Goal: Task Accomplishment & Management: Complete application form

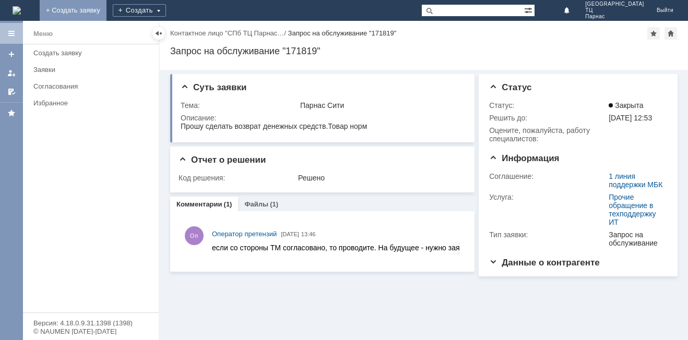
click at [106, 4] on link "+ Создать заявку" at bounding box center [73, 10] width 67 height 21
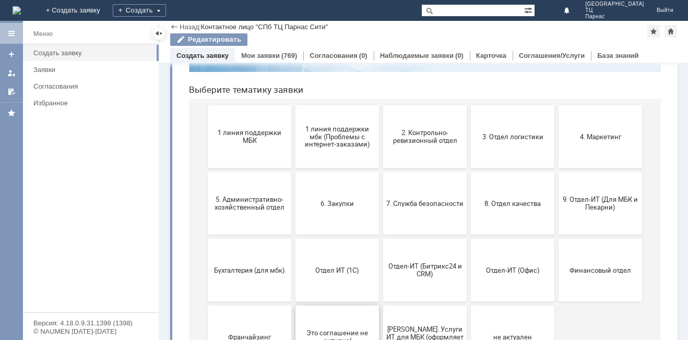
scroll to position [48, 0]
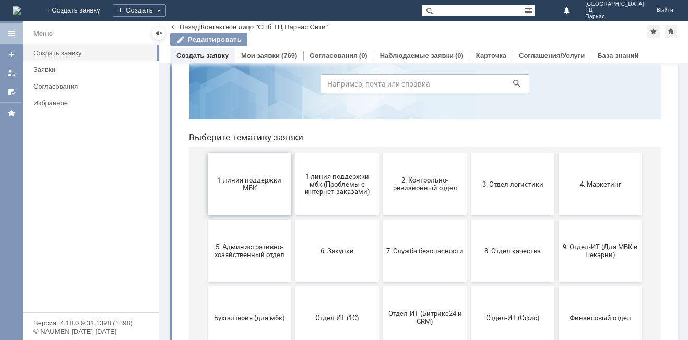
click at [253, 185] on span "1 линия поддержки МБК" at bounding box center [249, 184] width 77 height 16
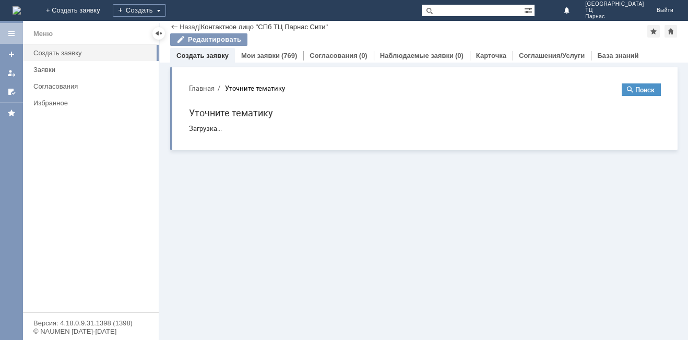
scroll to position [0, 0]
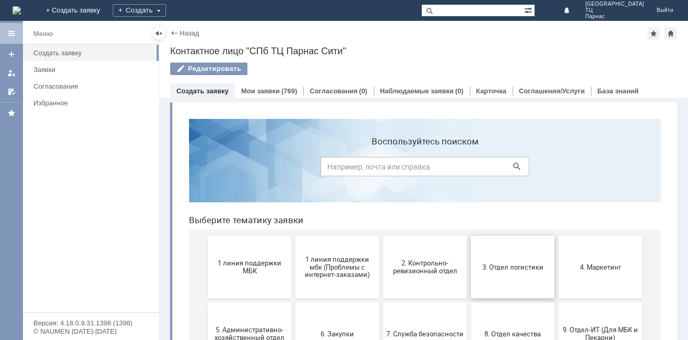
click at [539, 271] on span "3. Отдел логистики" at bounding box center [512, 267] width 77 height 8
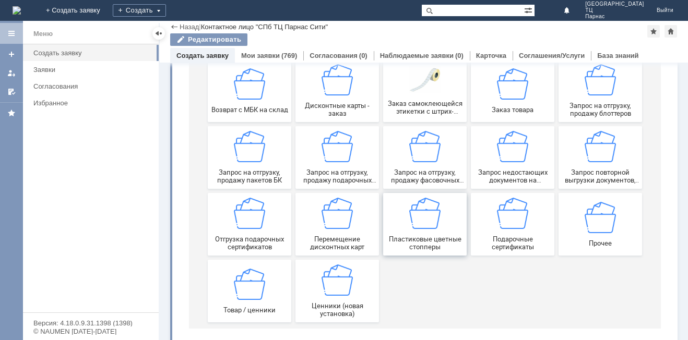
scroll to position [153, 0]
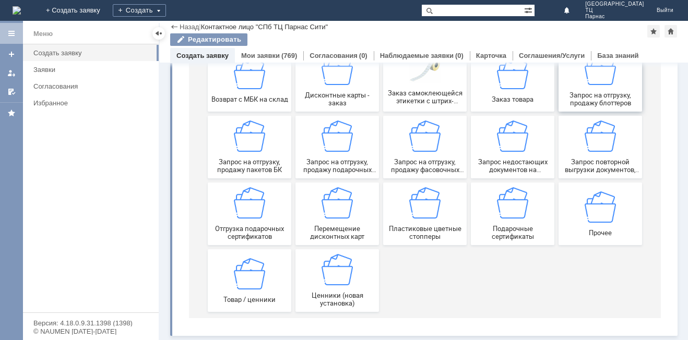
click at [607, 92] on span "Запрос на отгрузку, продажу блоттеров" at bounding box center [600, 99] width 77 height 16
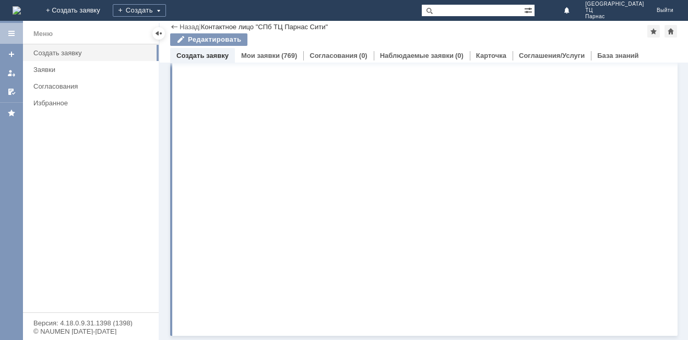
scroll to position [0, 0]
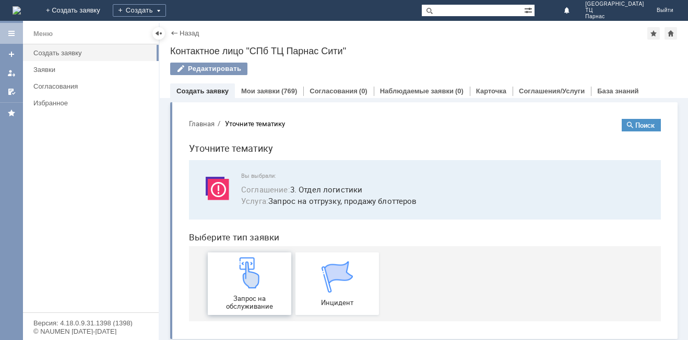
click at [244, 280] on img at bounding box center [249, 272] width 31 height 31
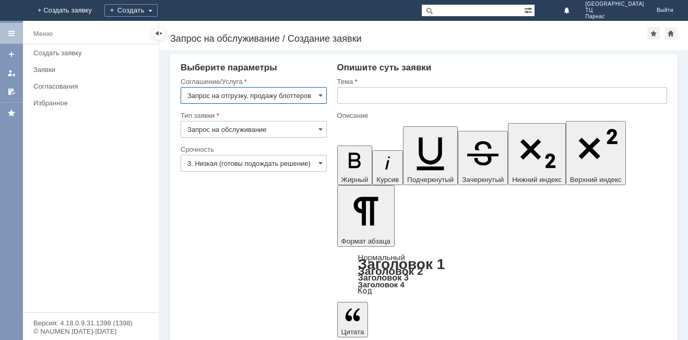
click at [360, 99] on input "text" at bounding box center [502, 95] width 330 height 17
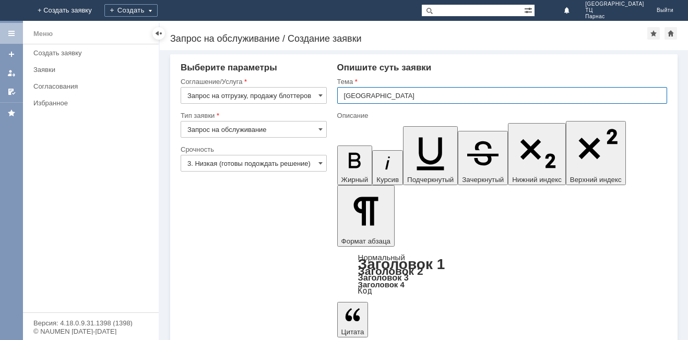
type input "СПБ ПАРНАС СИТИ"
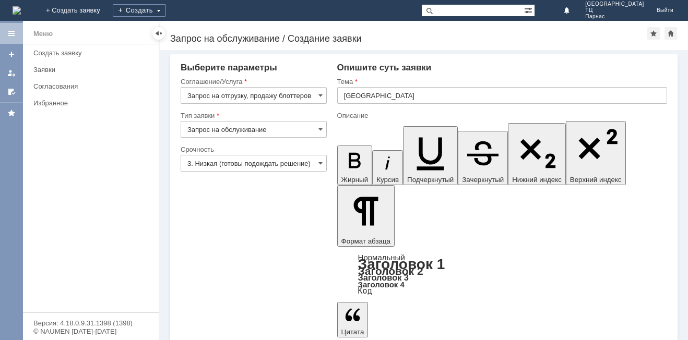
drag, startPoint x: 541, startPoint y: 2493, endPoint x: 470, endPoint y: 2523, distance: 77.2
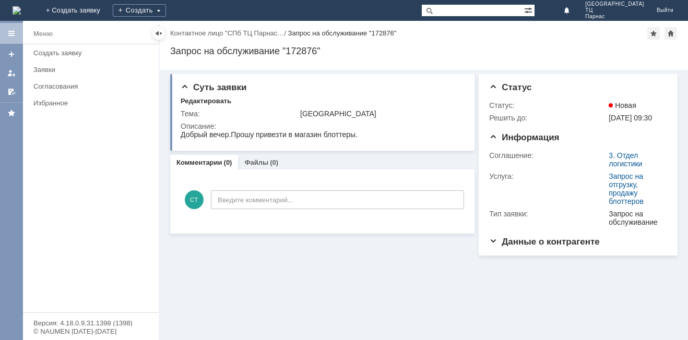
drag, startPoint x: 82, startPoint y: 174, endPoint x: 427, endPoint y: 256, distance: 354.7
click at [112, 214] on div "Меню Создать заявку Заявки Согласования Избранное" at bounding box center [91, 178] width 136 height 268
click at [133, 177] on div "Меню Создать заявку Заявки Согласования Избранное" at bounding box center [91, 178] width 136 height 268
click at [106, 2] on link "+ Создать заявку" at bounding box center [73, 10] width 67 height 21
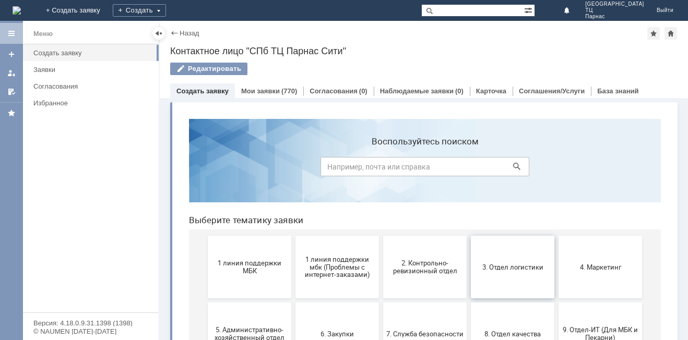
click at [519, 274] on button "3. Отдел логистики" at bounding box center [513, 267] width 84 height 63
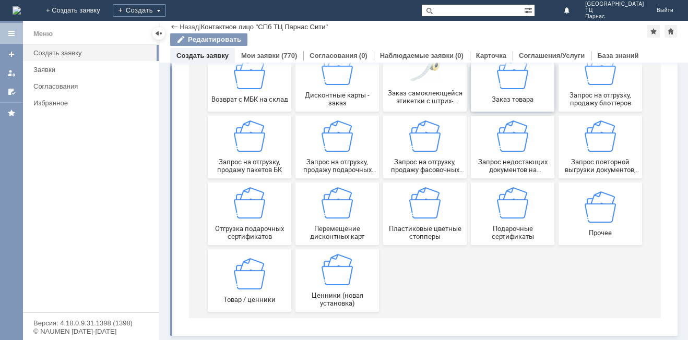
scroll to position [153, 0]
click at [531, 168] on span "Запрос недостающих документов на отгружаемый товар" at bounding box center [512, 166] width 77 height 16
click at [259, 157] on div "Запрос на отгрузку, продажу пакетов БК" at bounding box center [249, 147] width 77 height 53
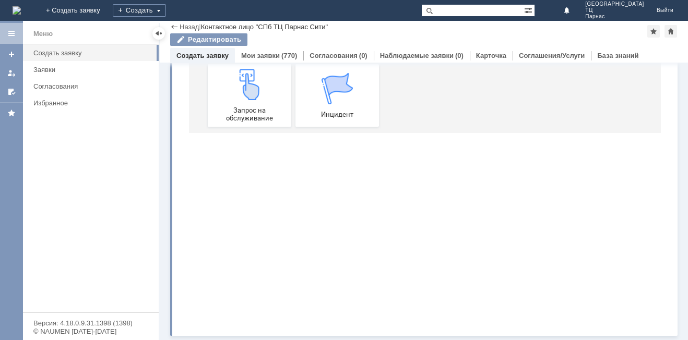
scroll to position [0, 0]
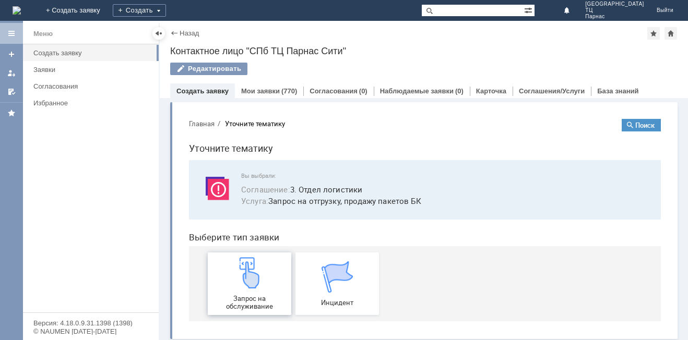
click at [257, 293] on div "Запрос на обслуживание" at bounding box center [249, 283] width 77 height 53
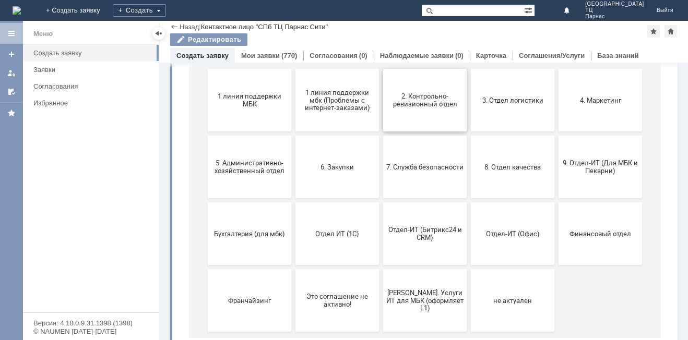
scroll to position [152, 0]
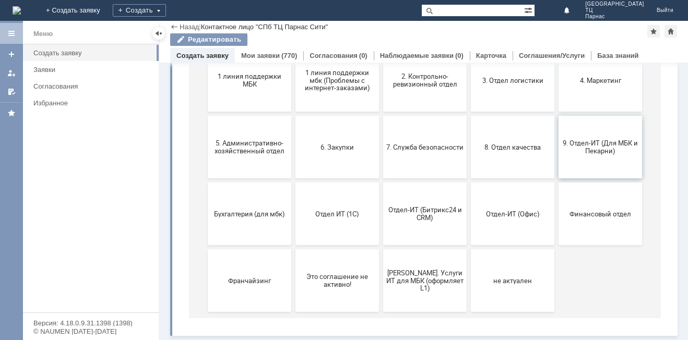
click at [583, 140] on span "9. Отдел-ИТ (Для МБК и Пекарни)" at bounding box center [600, 147] width 77 height 16
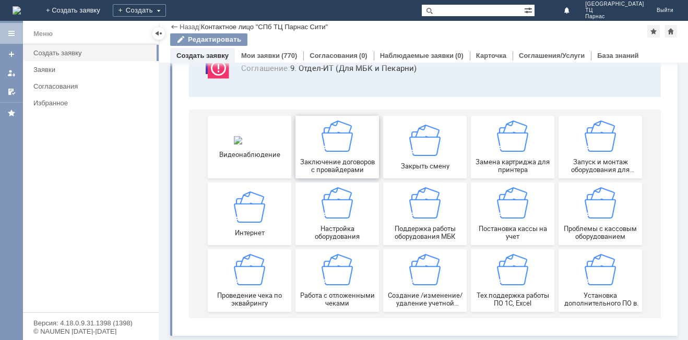
scroll to position [87, 0]
click at [506, 151] on img at bounding box center [512, 136] width 31 height 31
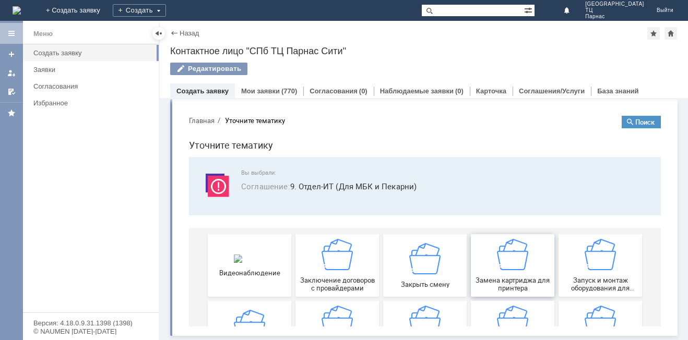
scroll to position [0, 0]
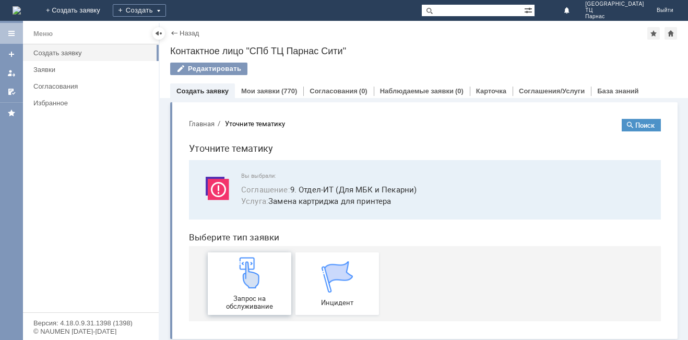
click at [239, 296] on span "Запрос на обслуживание" at bounding box center [249, 303] width 77 height 16
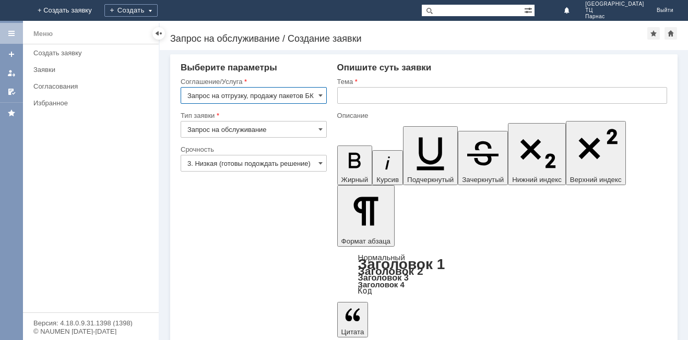
click at [349, 94] on input "text" at bounding box center [502, 95] width 330 height 17
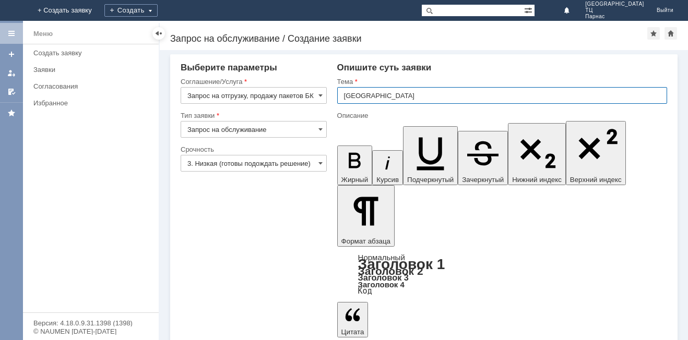
type input "СПБ ПАРНАС СИТИ"
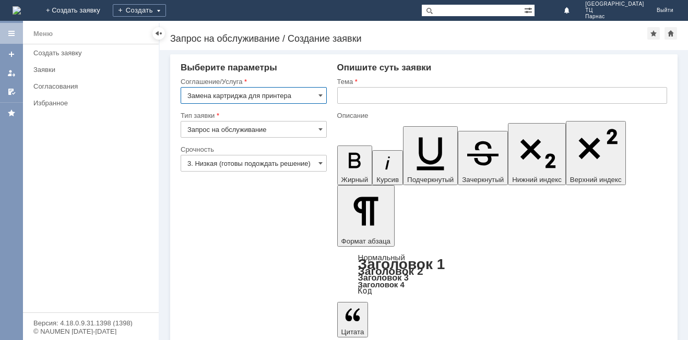
click at [339, 96] on input "text" at bounding box center [502, 95] width 330 height 17
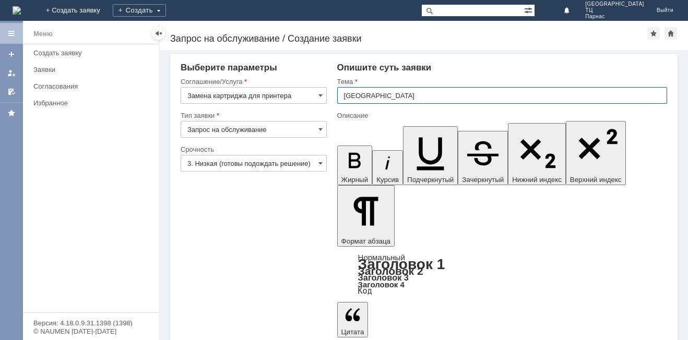
type input "[GEOGRAPHIC_DATA]"
